Goal: Check status: Check status

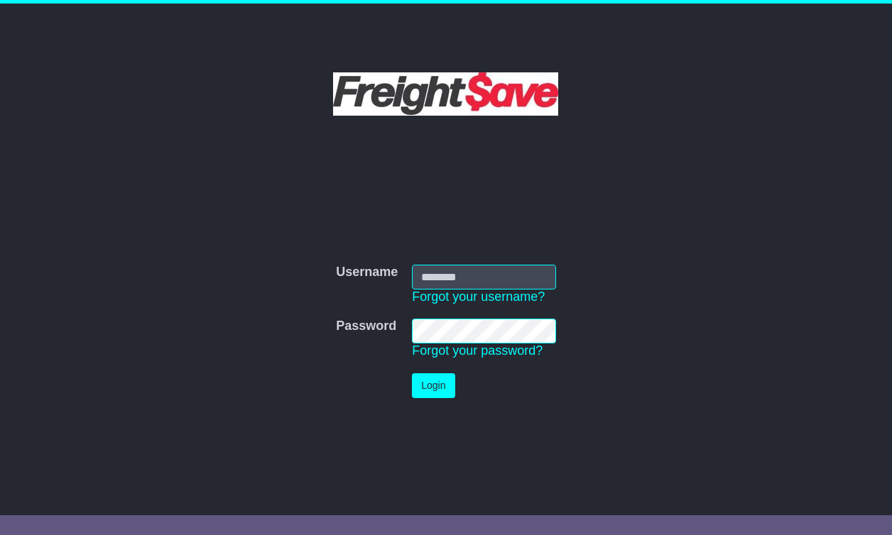
type input "**********"
click at [428, 385] on button "Login" at bounding box center [433, 385] width 43 height 25
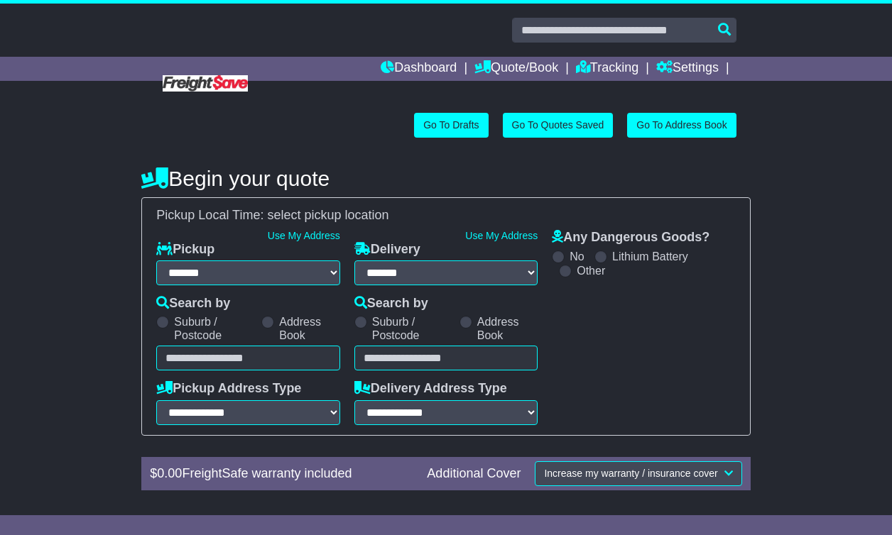
select select "**"
click at [421, 65] on link "Dashboard" at bounding box center [419, 69] width 76 height 24
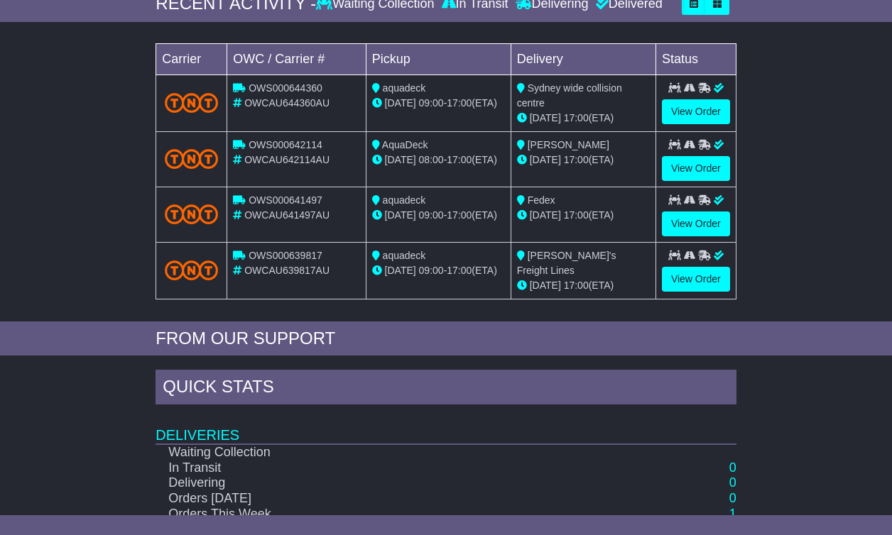
scroll to position [235, 0]
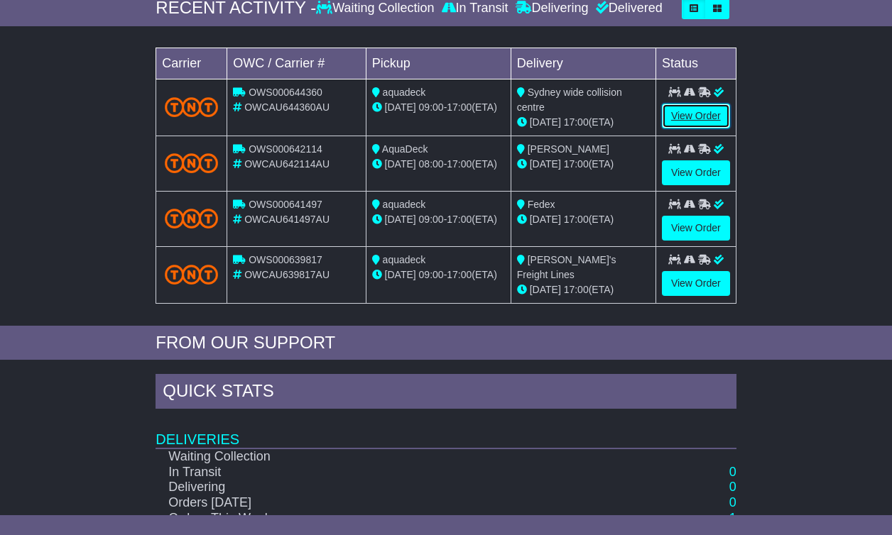
click at [690, 114] on link "View Order" at bounding box center [696, 116] width 68 height 25
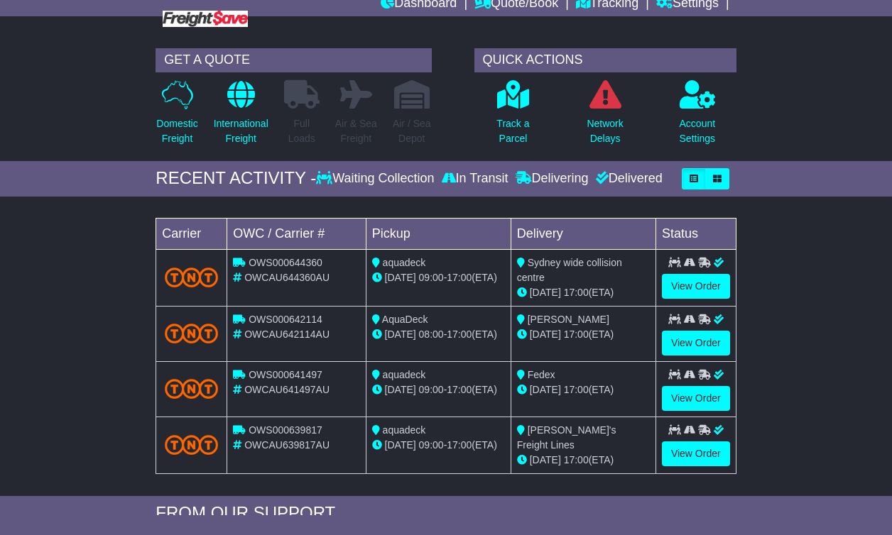
scroll to position [235, 0]
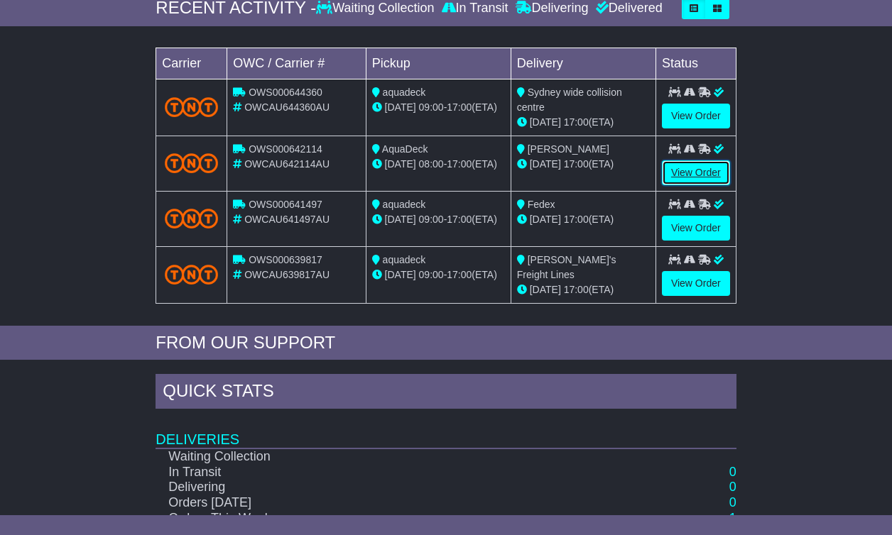
click at [696, 176] on link "View Order" at bounding box center [696, 172] width 68 height 25
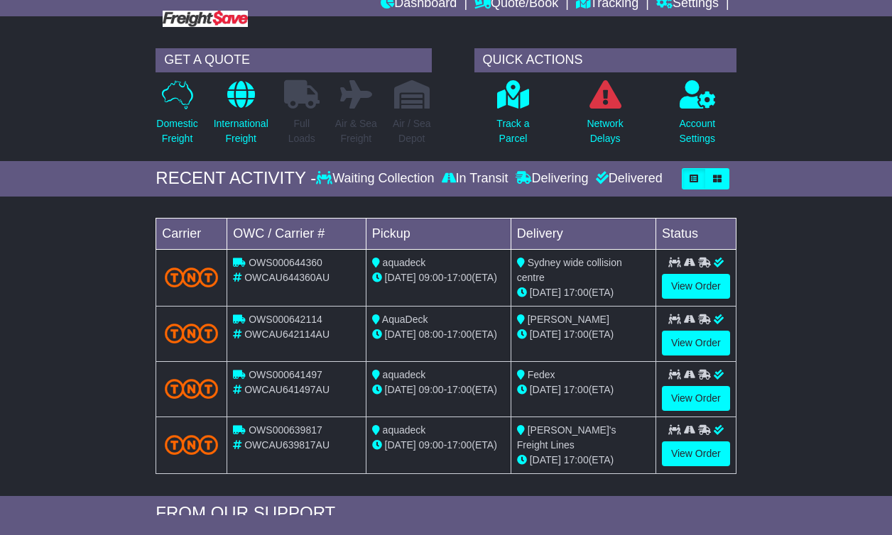
scroll to position [235, 0]
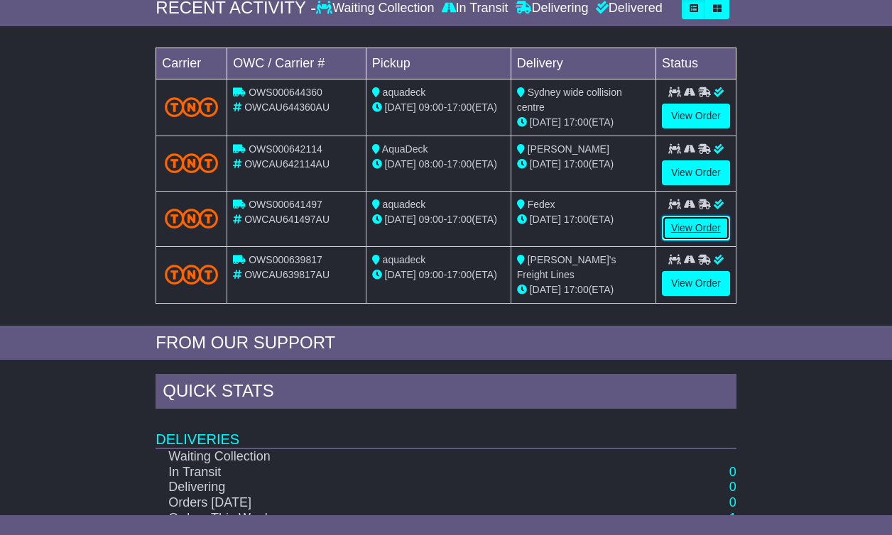
click at [696, 220] on link "View Order" at bounding box center [696, 228] width 68 height 25
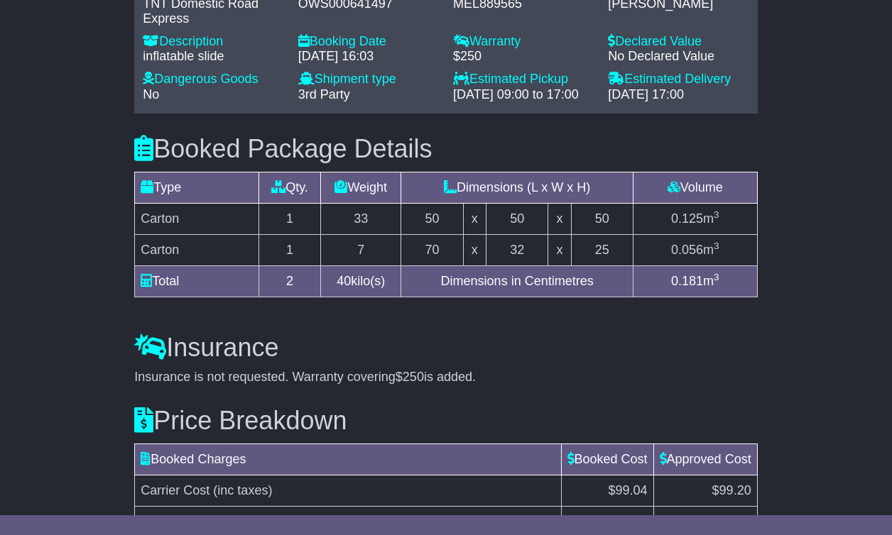
scroll to position [1051, 0]
